Goal: Book appointment/travel/reservation

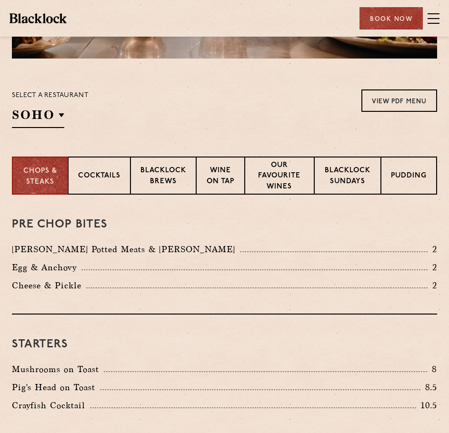
scroll to position [171, 0]
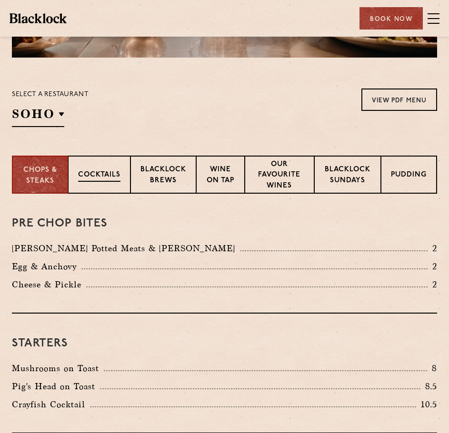
click at [106, 177] on p "Cocktails" at bounding box center [99, 176] width 42 height 12
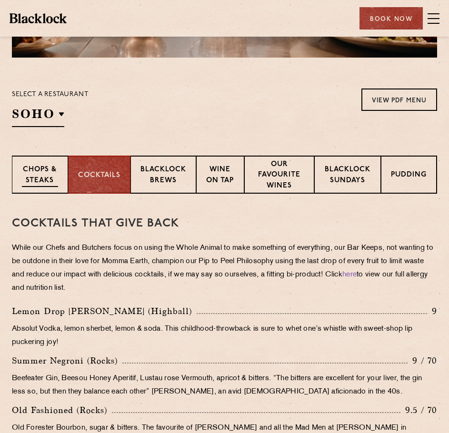
click at [63, 164] on div "Chops & Steaks" at bounding box center [40, 175] width 56 height 38
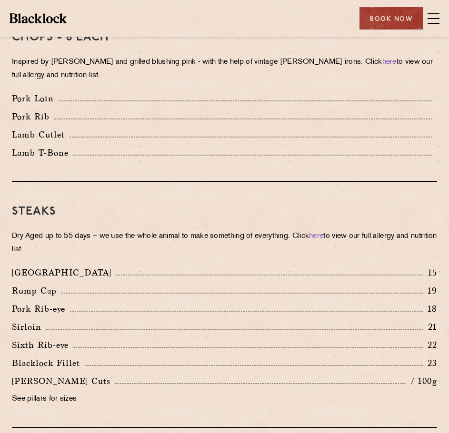
scroll to position [794, 0]
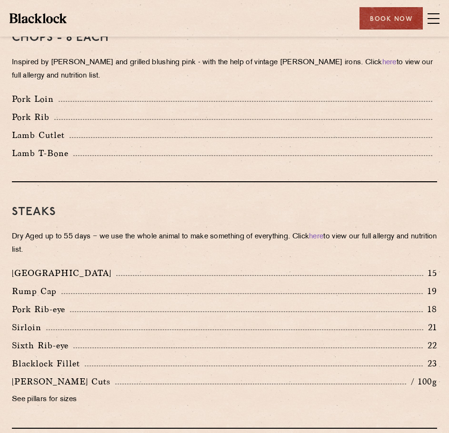
click at [162, 99] on div "Pork Loin" at bounding box center [224, 98] width 425 height 13
click at [399, 22] on div "Book Now" at bounding box center [390, 18] width 63 height 22
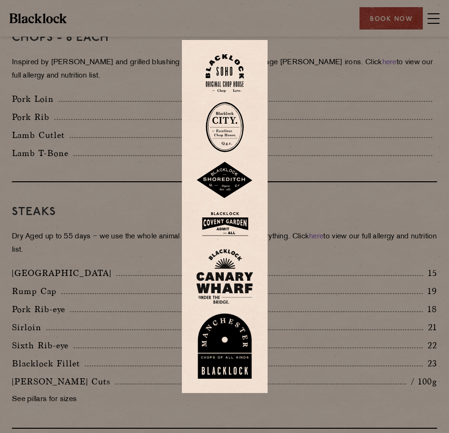
click at [230, 126] on img at bounding box center [225, 127] width 38 height 50
